Goal: Find specific page/section: Locate a particular part of the current website

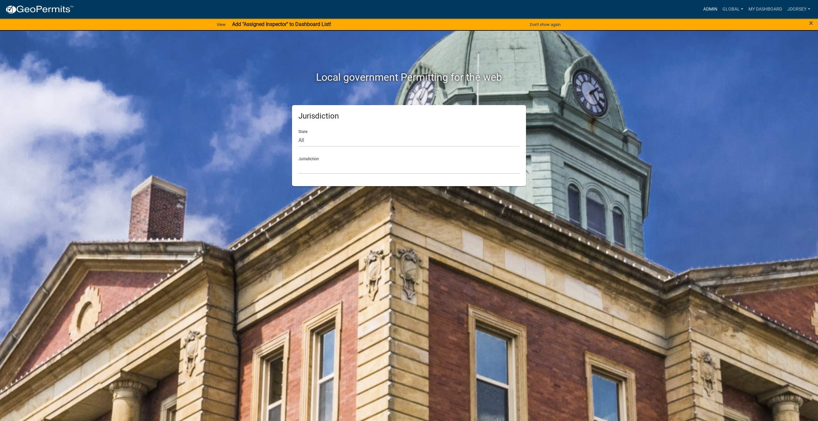
click at [709, 9] on link "Admin" at bounding box center [710, 9] width 19 height 12
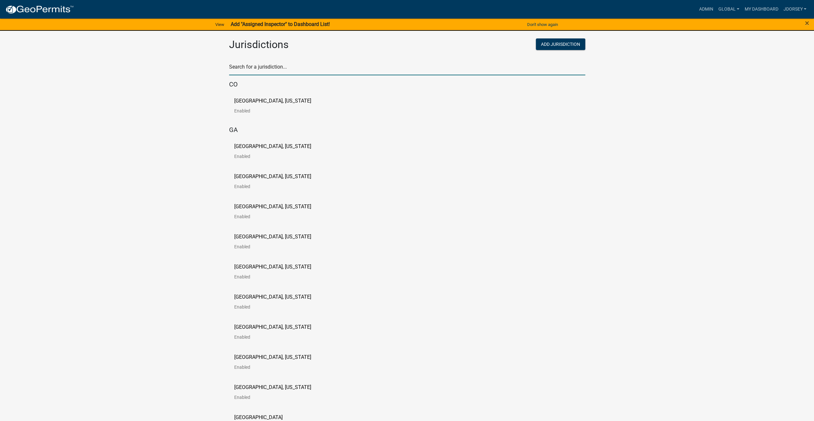
click at [257, 64] on input "text" at bounding box center [407, 68] width 356 height 13
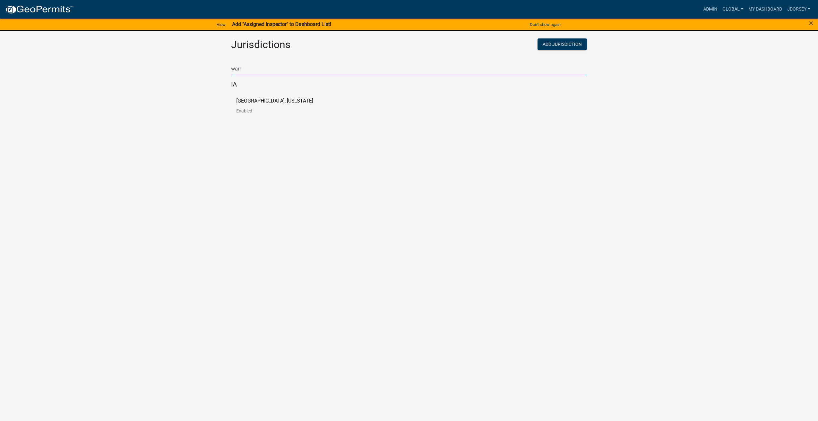
type input "warr"
click at [262, 107] on link "[GEOGRAPHIC_DATA], [US_STATE] Enabled" at bounding box center [279, 108] width 87 height 20
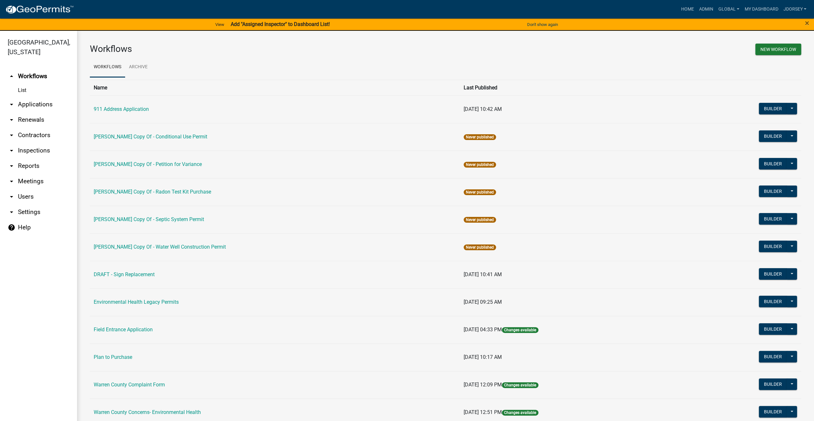
click at [36, 97] on link "arrow_drop_down Applications" at bounding box center [38, 104] width 77 height 15
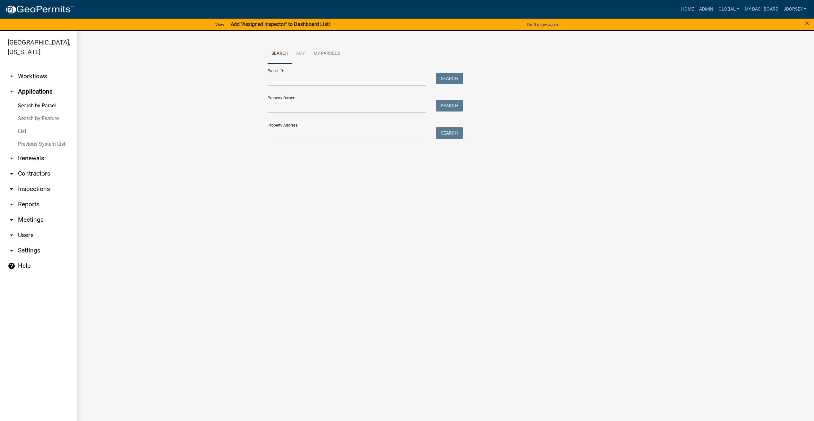
click at [21, 125] on link "List" at bounding box center [38, 131] width 77 height 13
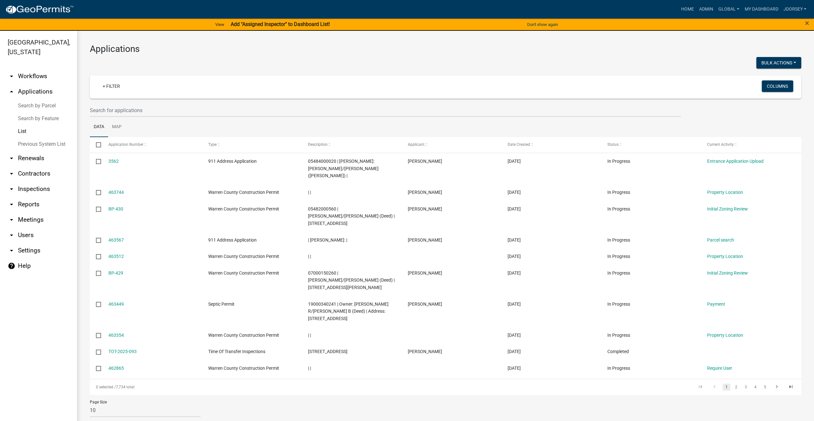
click at [26, 197] on link "arrow_drop_down Reports" at bounding box center [38, 204] width 77 height 15
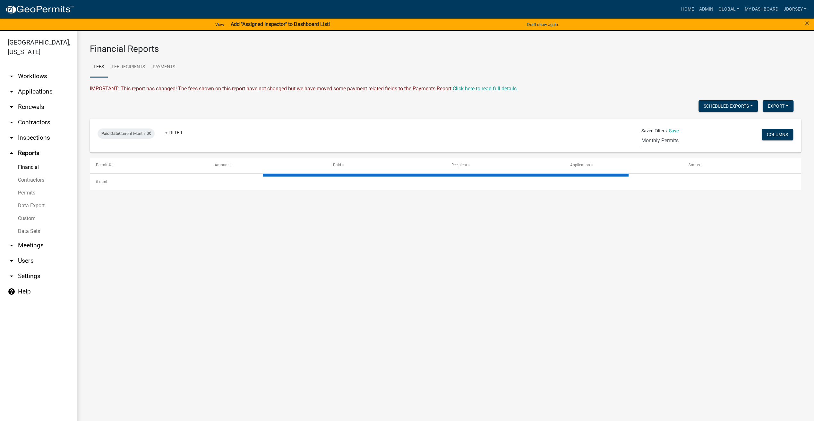
click at [30, 225] on link "Data Sets" at bounding box center [38, 231] width 77 height 13
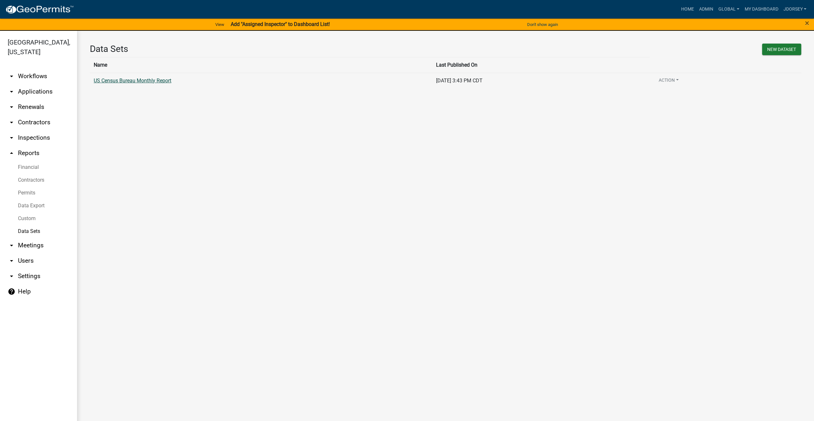
click at [127, 78] on link "US Census Bureau Monthly Report" at bounding box center [133, 81] width 78 height 6
select select "Issue Date"
select select "455d5309-2300-47fe-81fd-fe814d09cd0c"
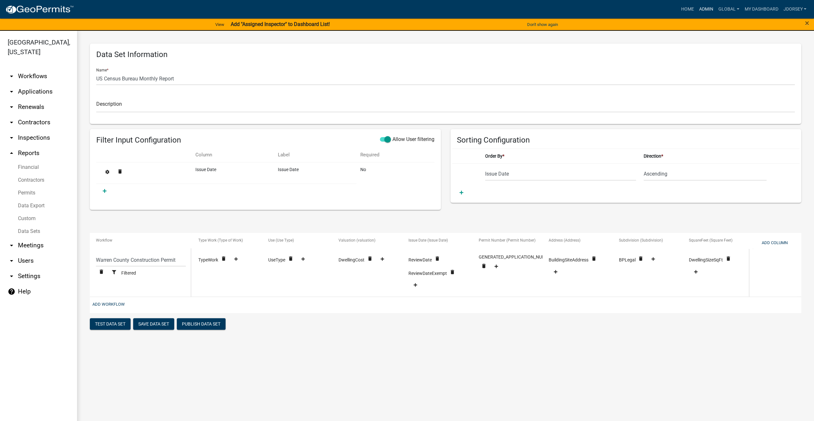
click at [702, 6] on link "Admin" at bounding box center [705, 9] width 19 height 12
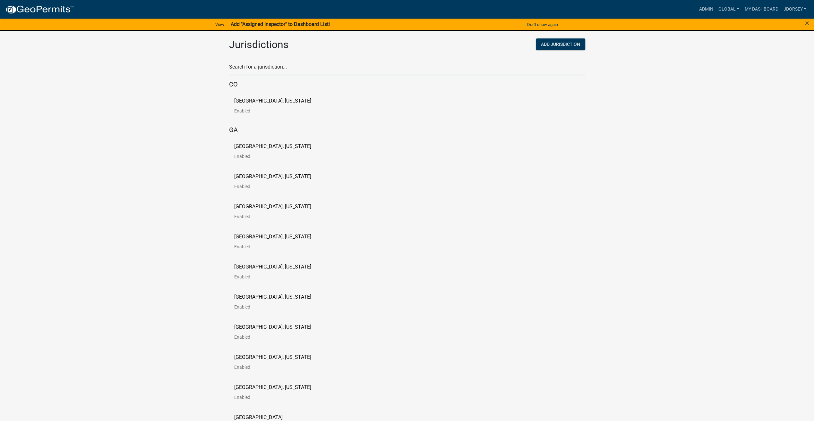
click at [278, 66] on input "text" at bounding box center [407, 68] width 356 height 13
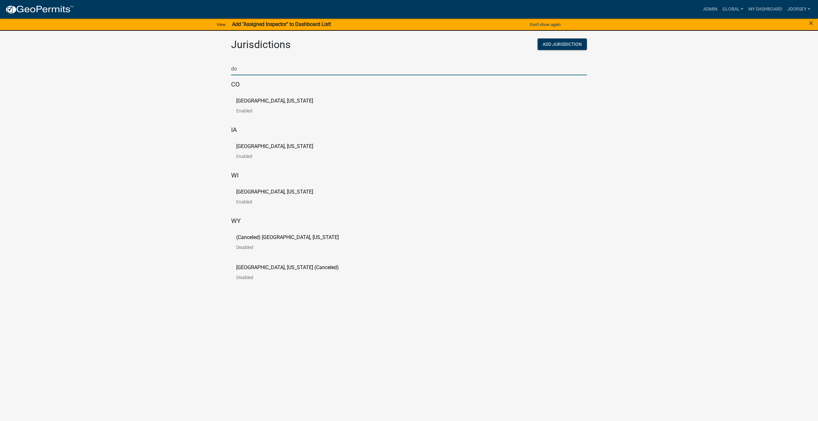
type input "d"
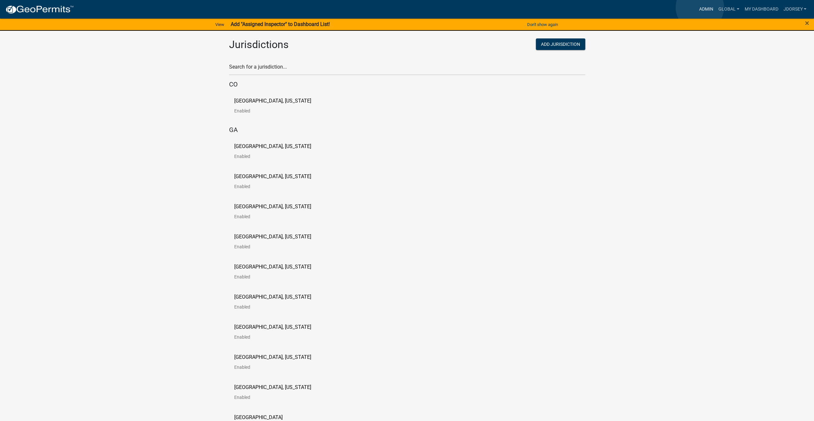
click at [699, 7] on link "Admin" at bounding box center [705, 9] width 19 height 12
click at [302, 70] on input "text" at bounding box center [407, 68] width 356 height 13
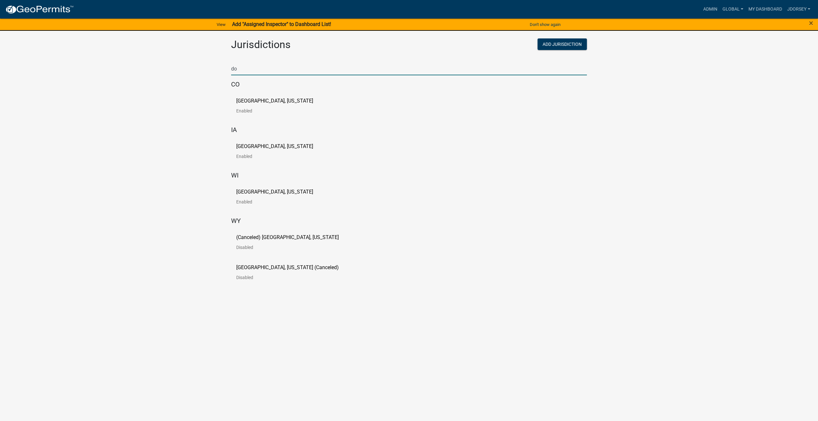
type input "do"
click at [51, 7] on img at bounding box center [39, 10] width 69 height 10
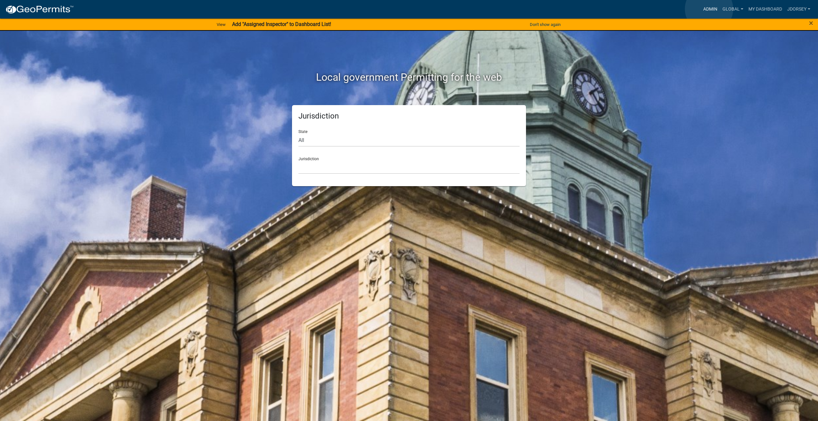
click at [709, 9] on link "Admin" at bounding box center [710, 9] width 19 height 12
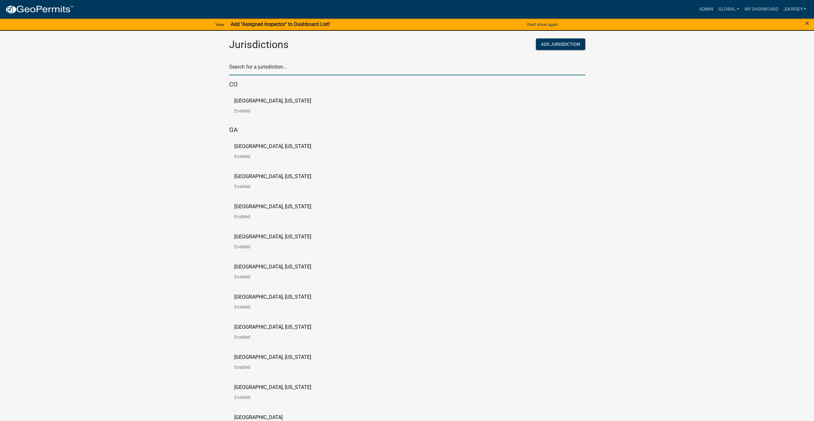
click at [259, 71] on input "text" at bounding box center [407, 68] width 356 height 13
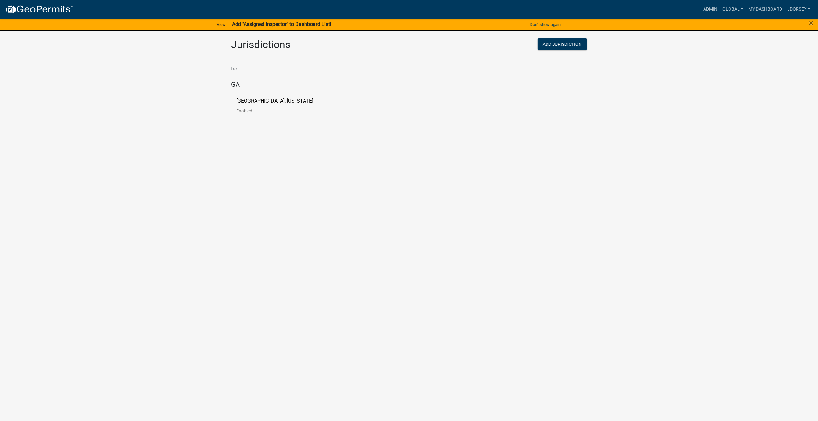
type input "tro"
click at [262, 105] on link "[GEOGRAPHIC_DATA], [US_STATE] Enabled" at bounding box center [279, 108] width 87 height 20
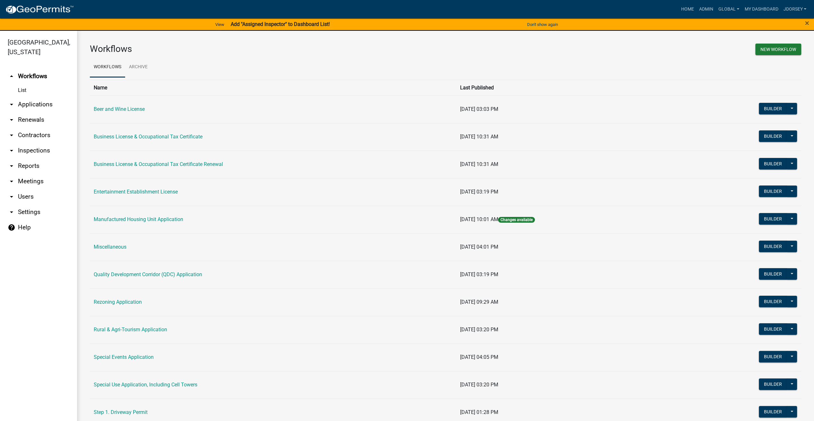
click at [22, 97] on link "arrow_drop_down Applications" at bounding box center [38, 104] width 77 height 15
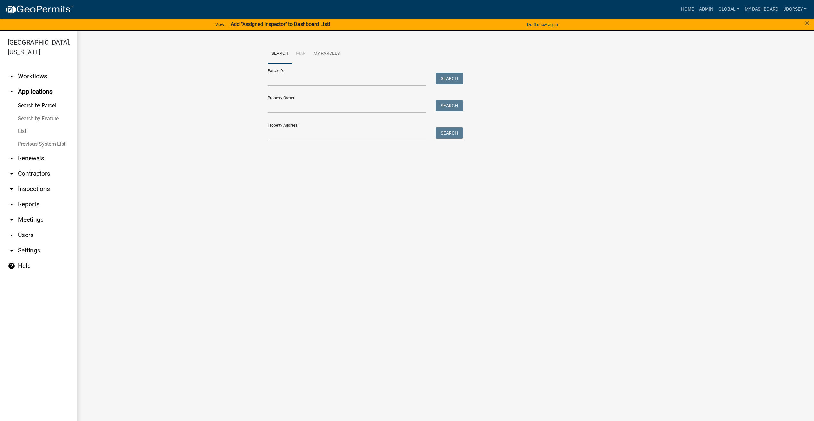
click at [21, 125] on link "List" at bounding box center [38, 131] width 77 height 13
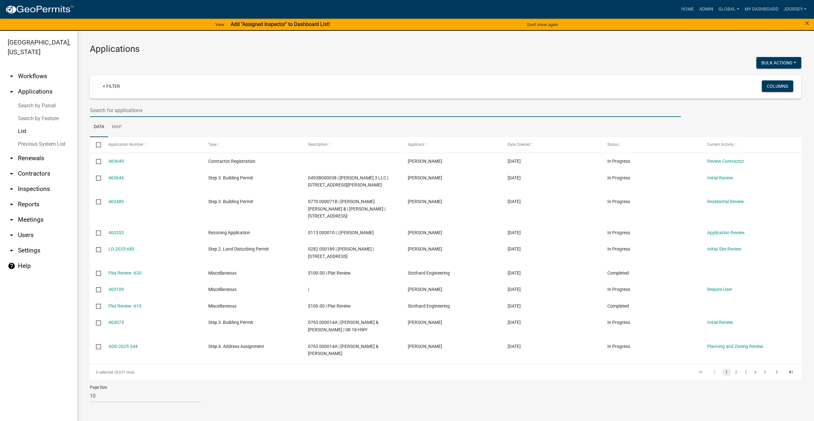
click at [166, 106] on input "text" at bounding box center [385, 110] width 591 height 13
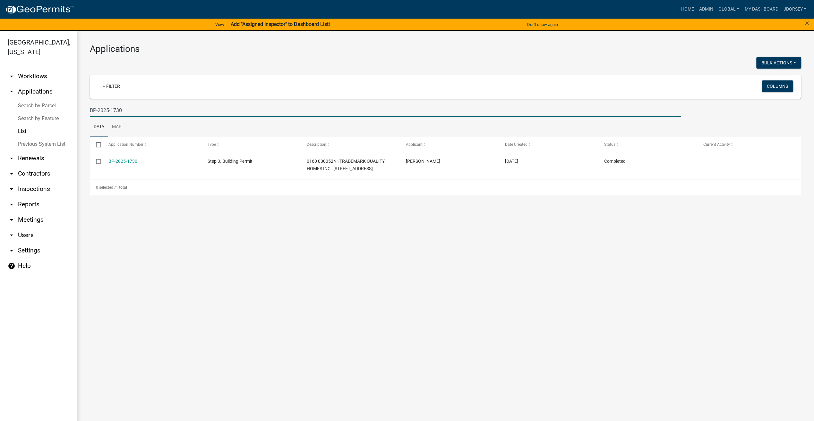
type input "BP-2025-1730"
